Goal: Task Accomplishment & Management: Use online tool/utility

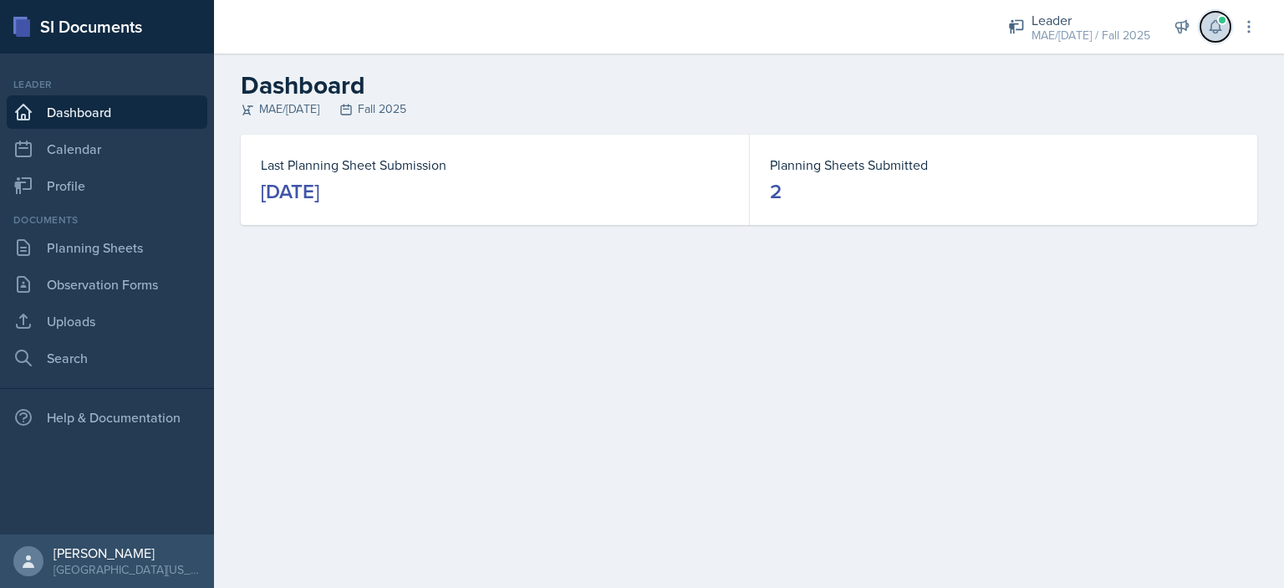
click at [1214, 39] on button at bounding box center [1215, 27] width 30 height 30
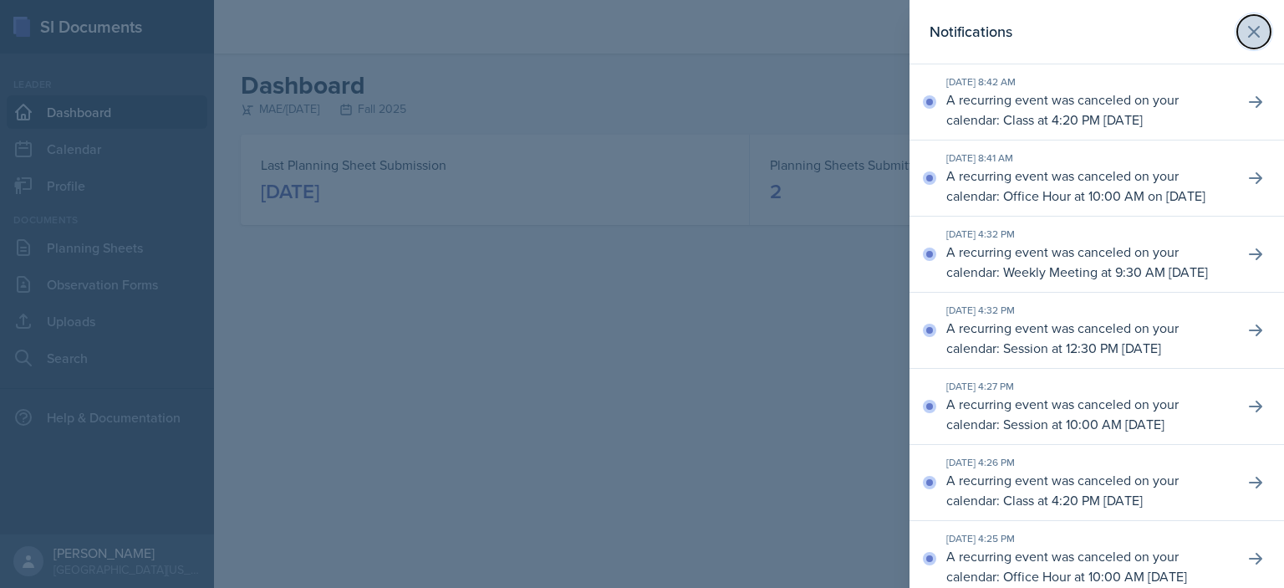
click at [1237, 33] on button at bounding box center [1253, 31] width 33 height 33
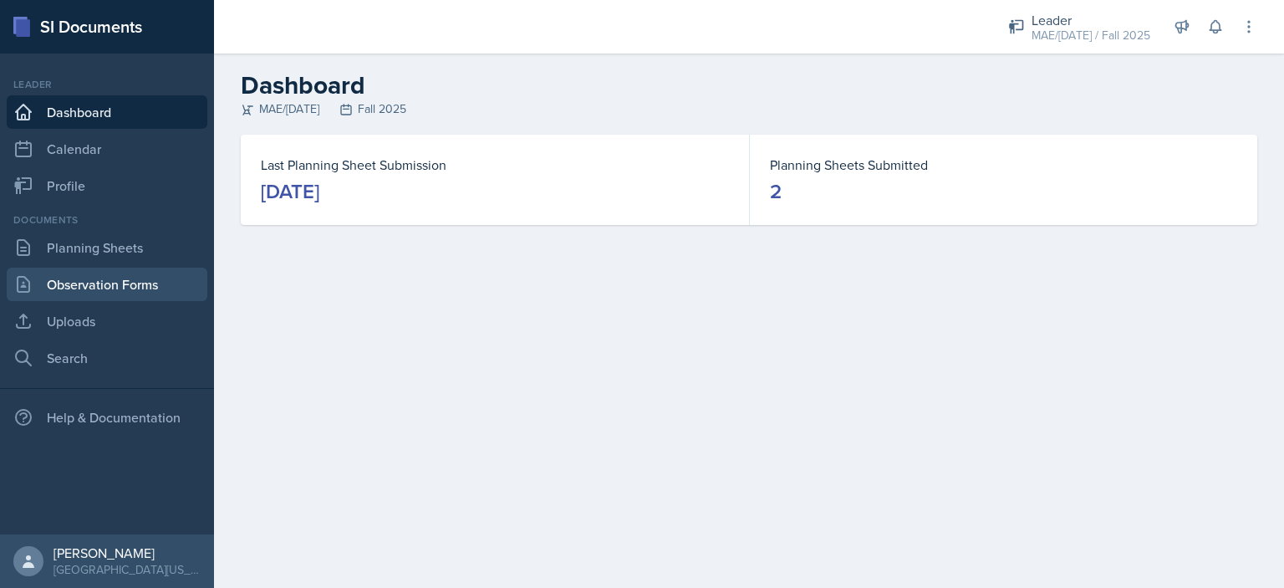
click at [108, 272] on link "Observation Forms" at bounding box center [107, 283] width 201 height 33
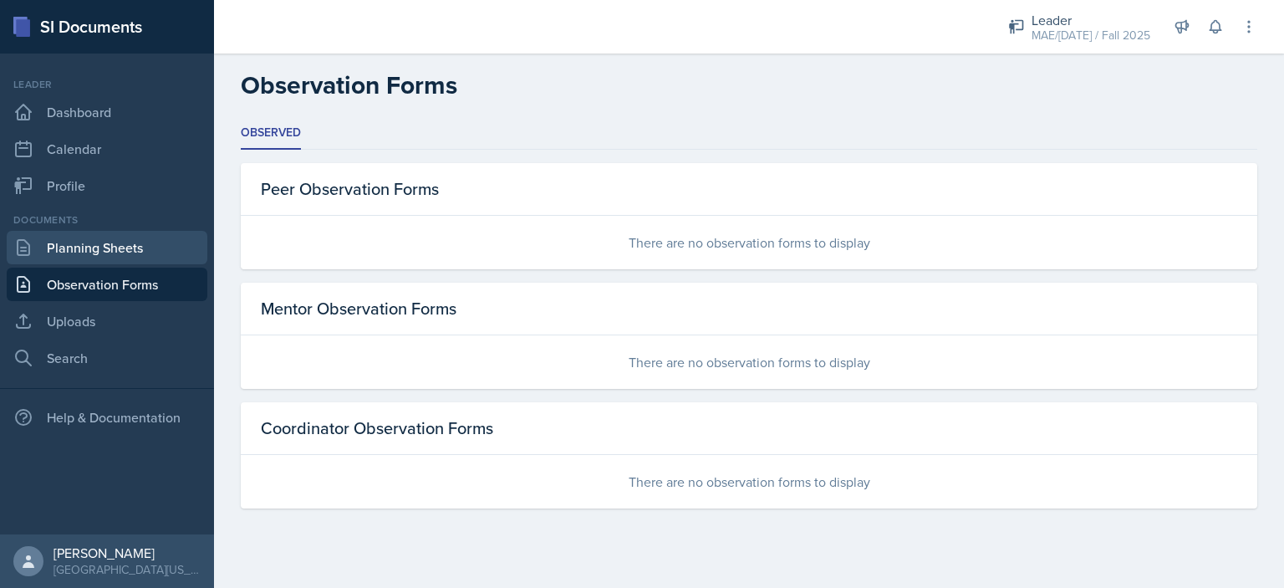
click at [104, 249] on link "Planning Sheets" at bounding box center [107, 247] width 201 height 33
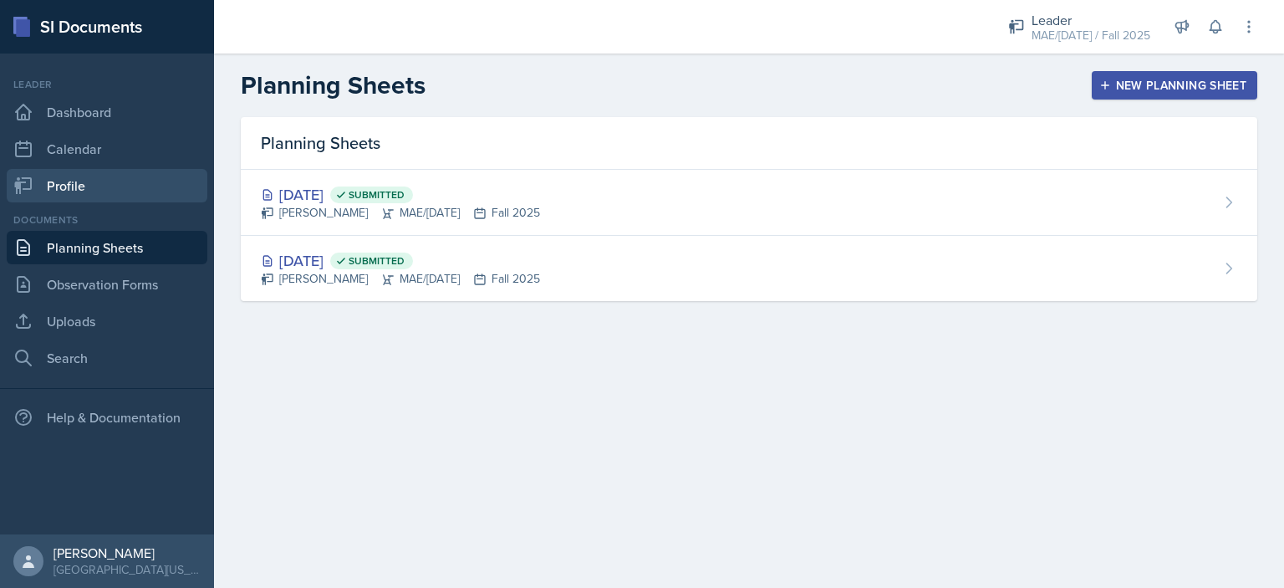
click at [124, 183] on link "Profile" at bounding box center [107, 185] width 201 height 33
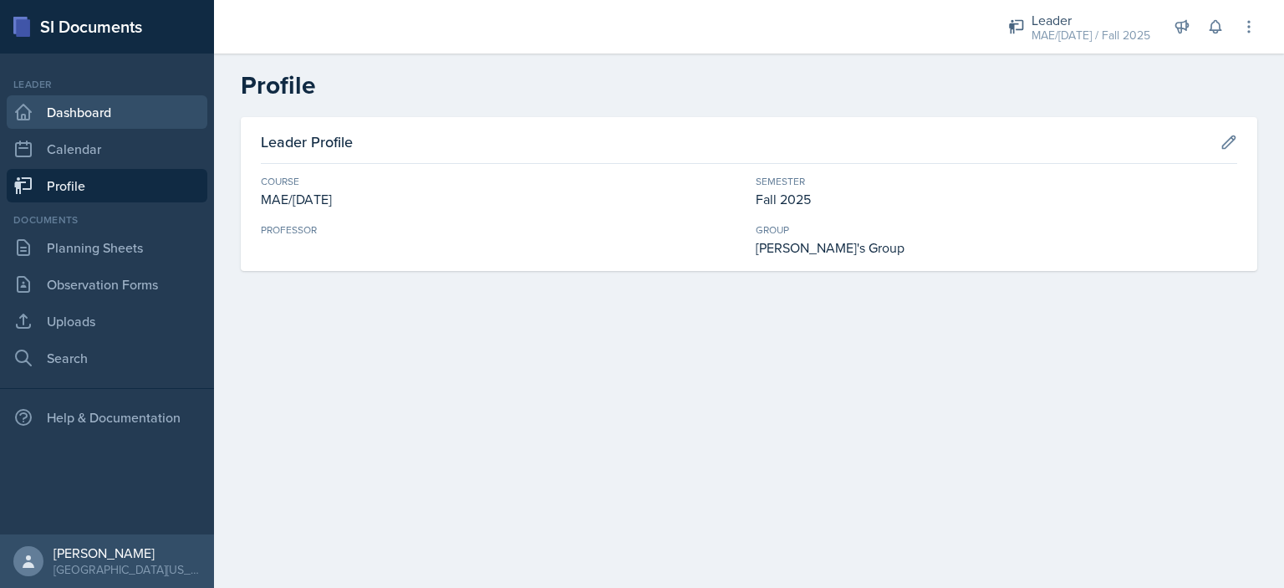
click at [109, 126] on link "Dashboard" at bounding box center [107, 111] width 201 height 33
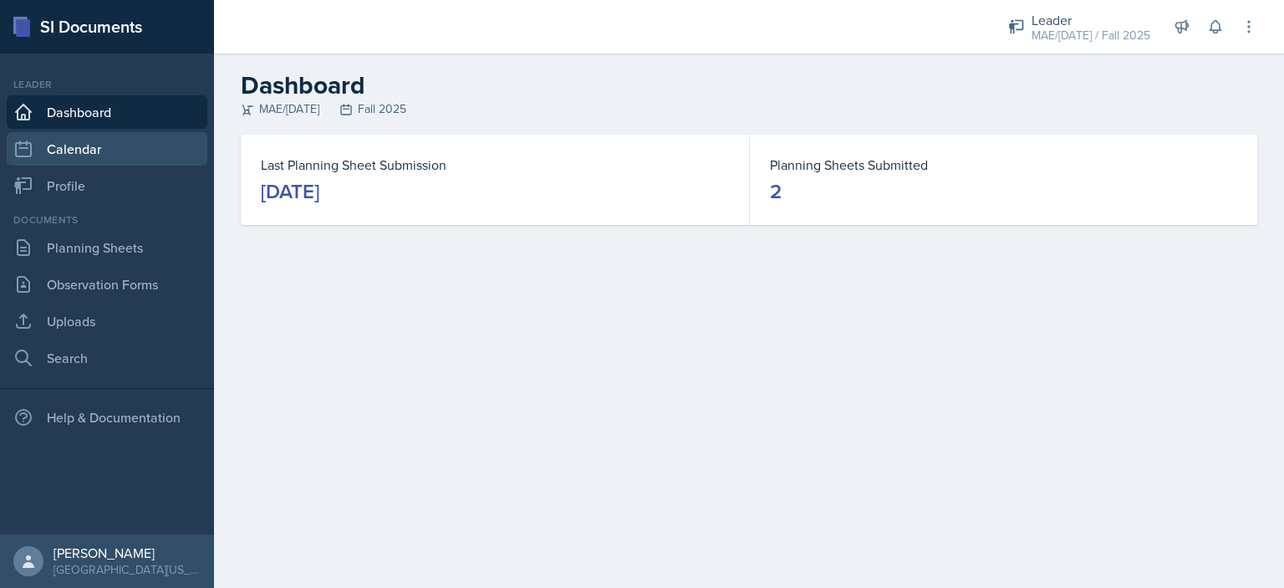
click at [107, 146] on link "Calendar" at bounding box center [107, 148] width 201 height 33
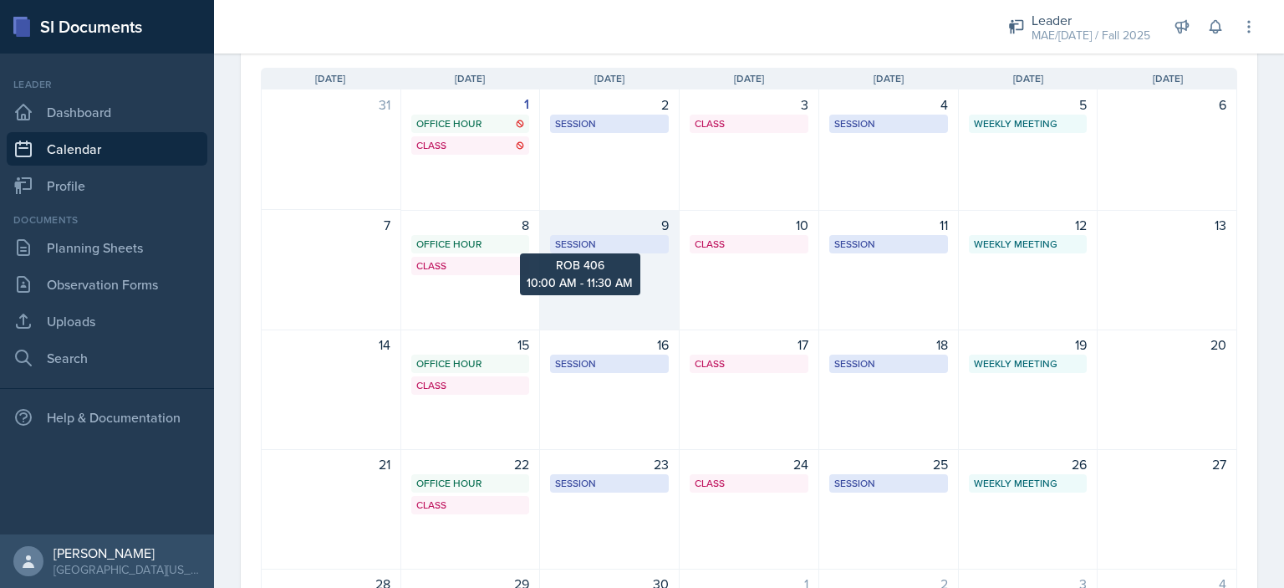
scroll to position [167, 0]
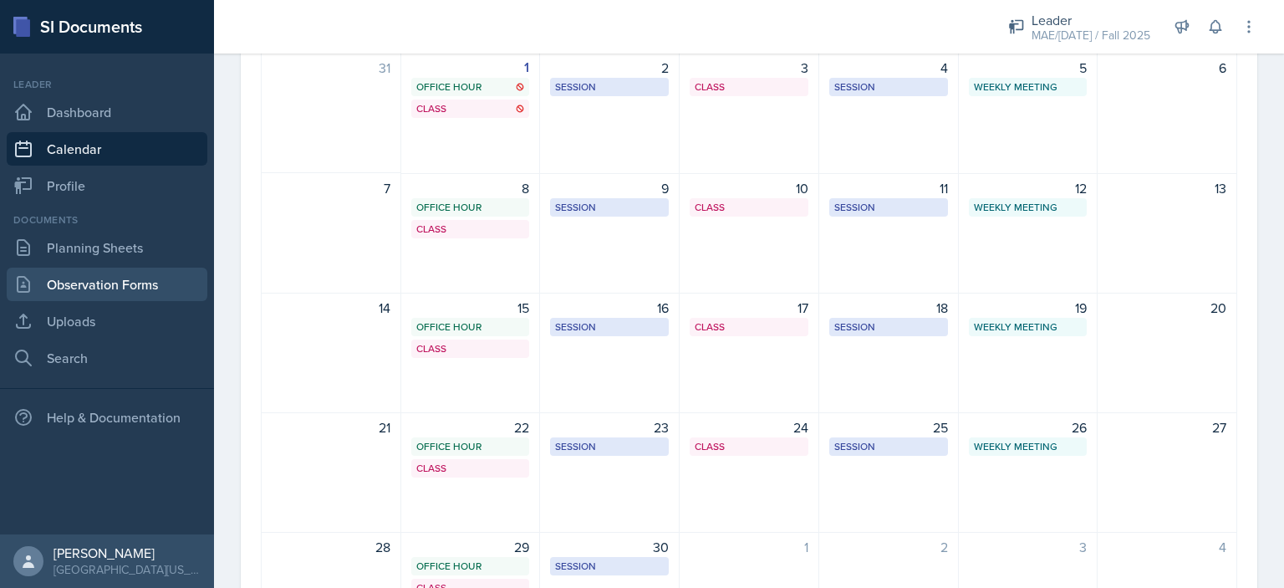
click at [135, 294] on link "Observation Forms" at bounding box center [107, 283] width 201 height 33
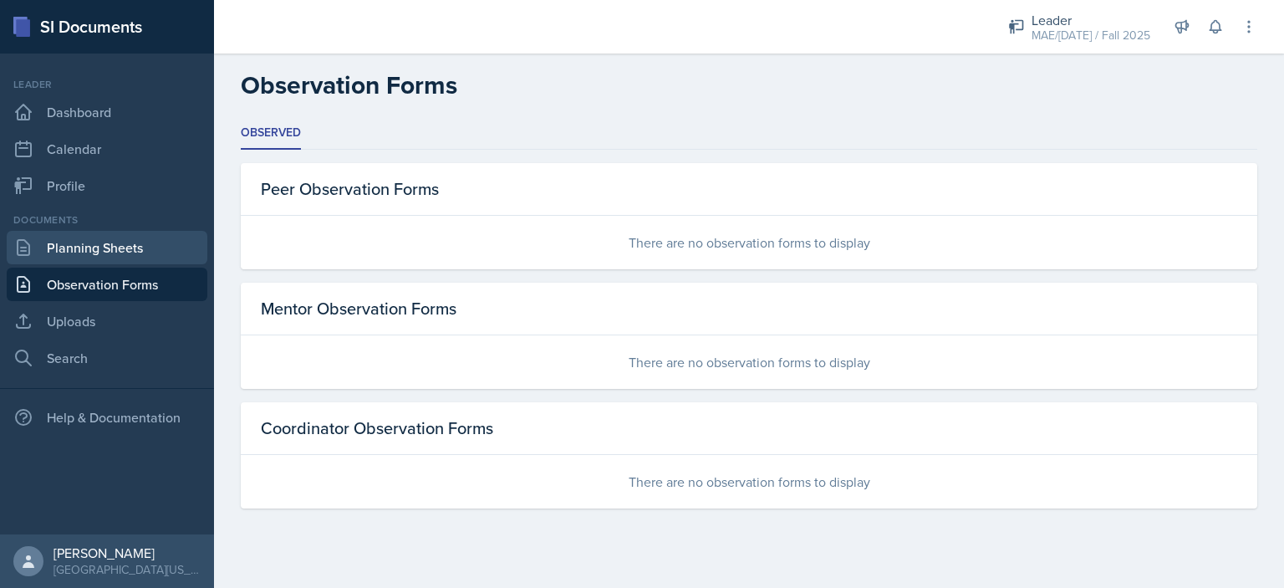
click at [120, 247] on link "Planning Sheets" at bounding box center [107, 247] width 201 height 33
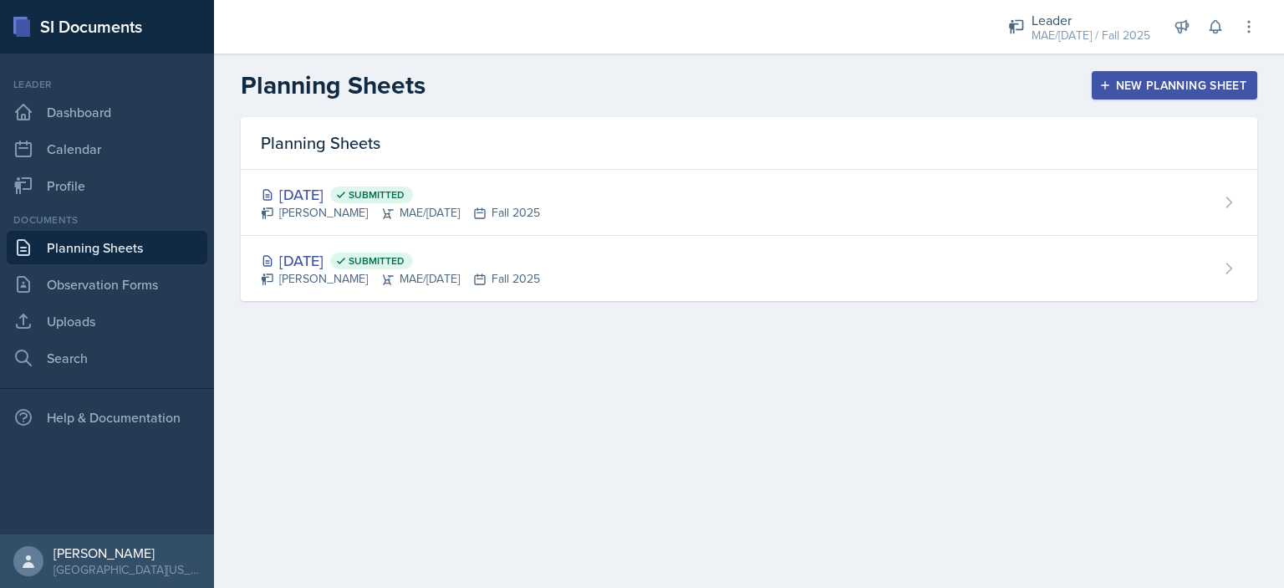
click at [1137, 75] on button "New Planning Sheet" at bounding box center [1174, 85] width 165 height 28
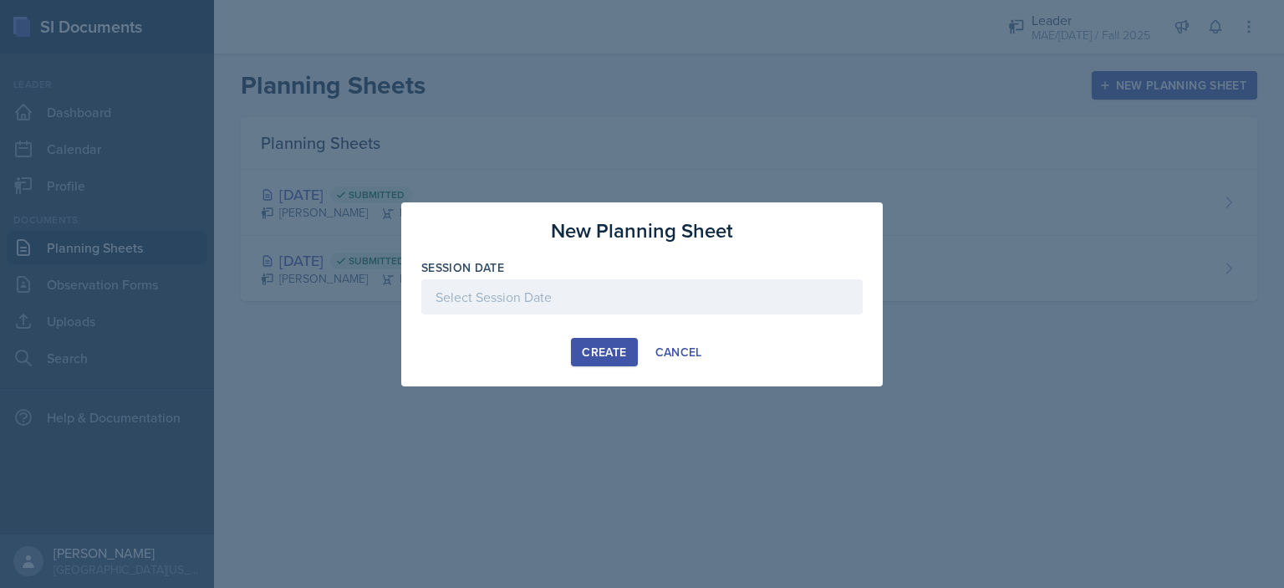
click at [673, 285] on div at bounding box center [641, 296] width 441 height 35
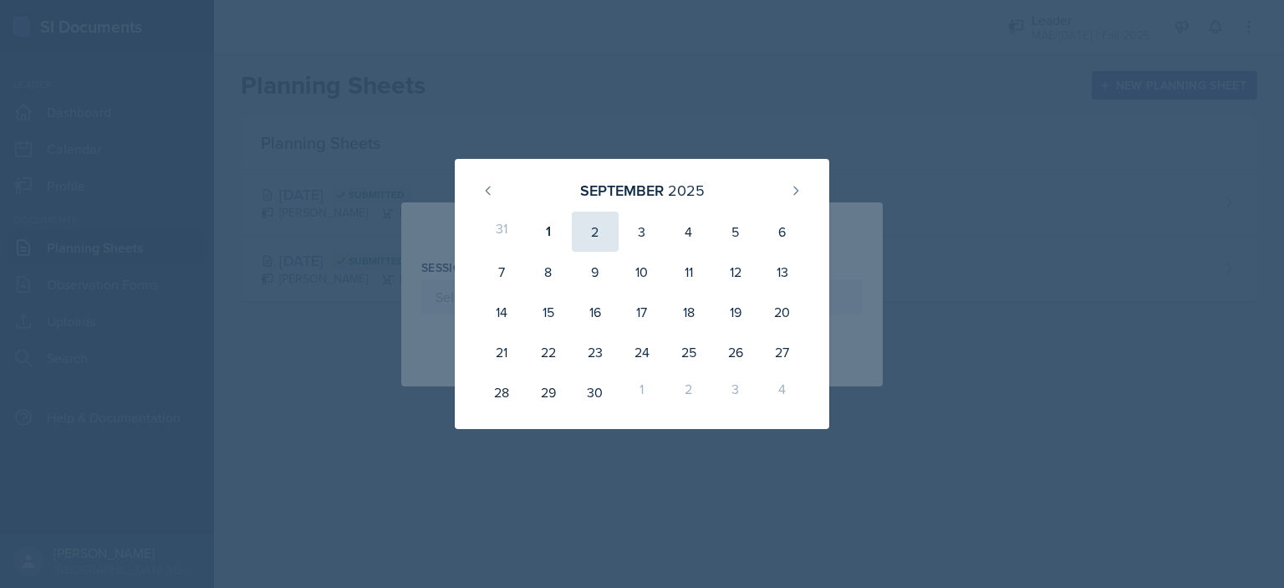
click at [583, 240] on div "2" at bounding box center [595, 231] width 47 height 40
type input "[DATE]"
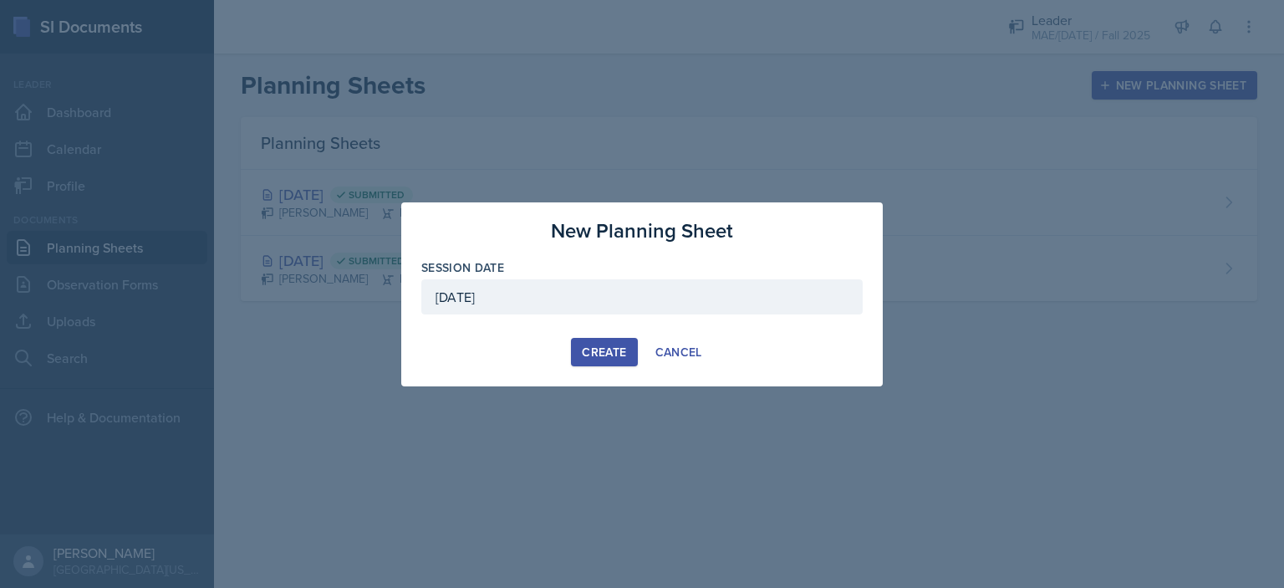
click at [602, 347] on div "Create" at bounding box center [604, 351] width 44 height 13
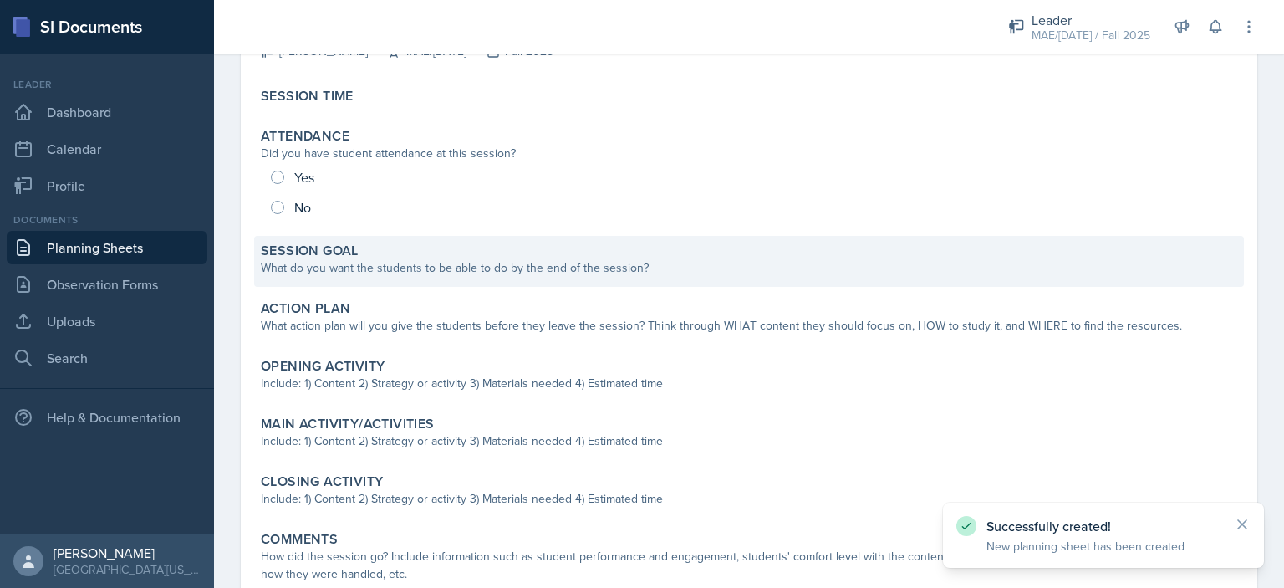
scroll to position [167, 0]
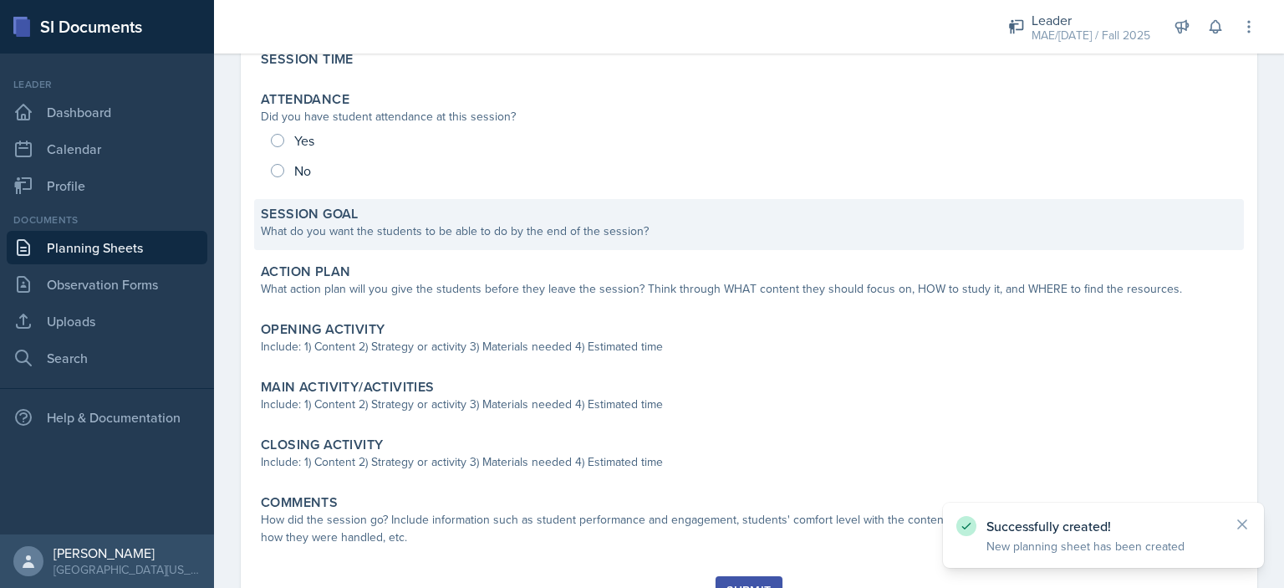
click at [466, 221] on div "Session Goal" at bounding box center [749, 214] width 976 height 17
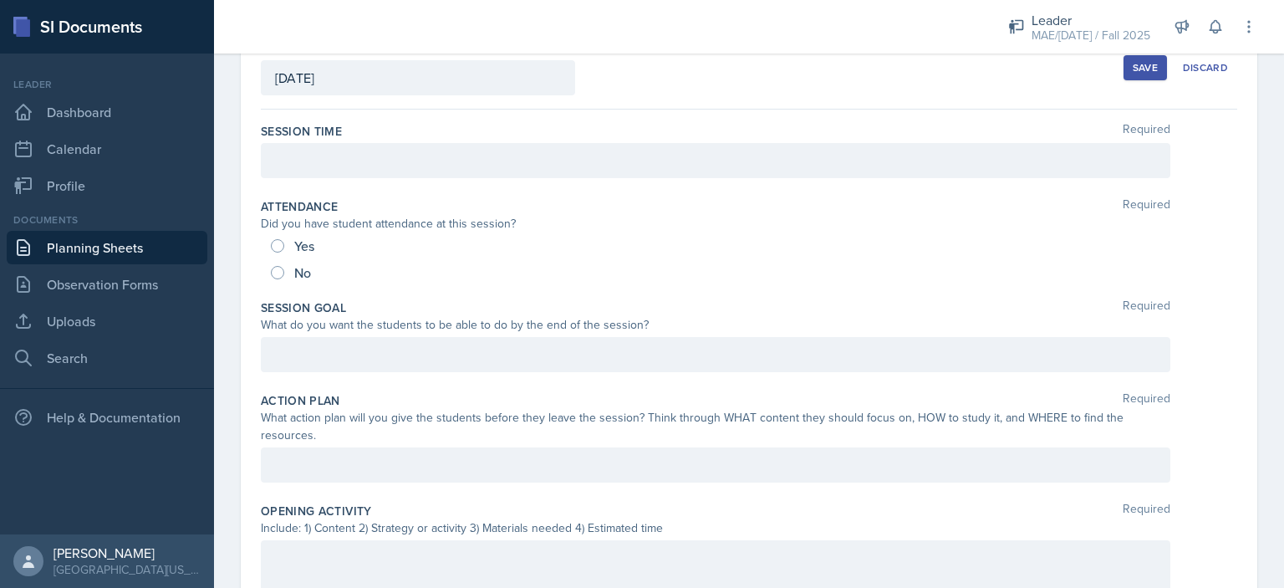
scroll to position [31, 0]
